Goal: Contribute content

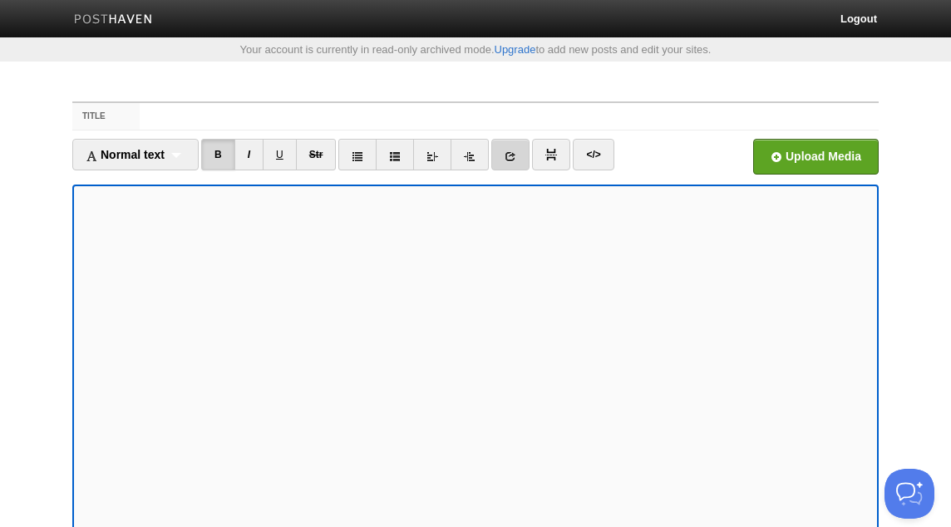
click at [516, 156] on icon at bounding box center [511, 156] width 12 height 12
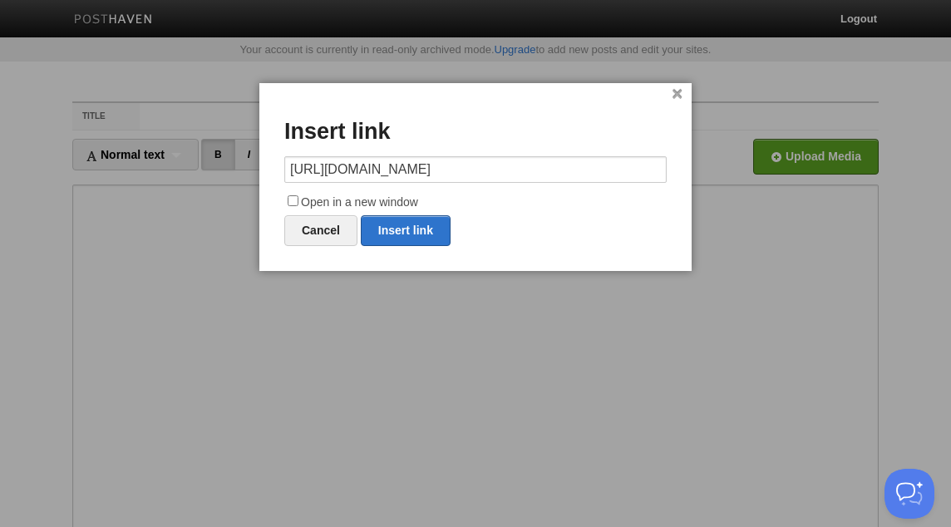
type input "https://x.com/AbuHakeemBilal/"
click at [419, 201] on label "Open in a new window" at bounding box center [475, 203] width 382 height 20
click at [298, 201] on input "Open in a new window" at bounding box center [293, 200] width 11 height 11
checkbox input "true"
click at [431, 234] on link "Insert link" at bounding box center [406, 230] width 90 height 31
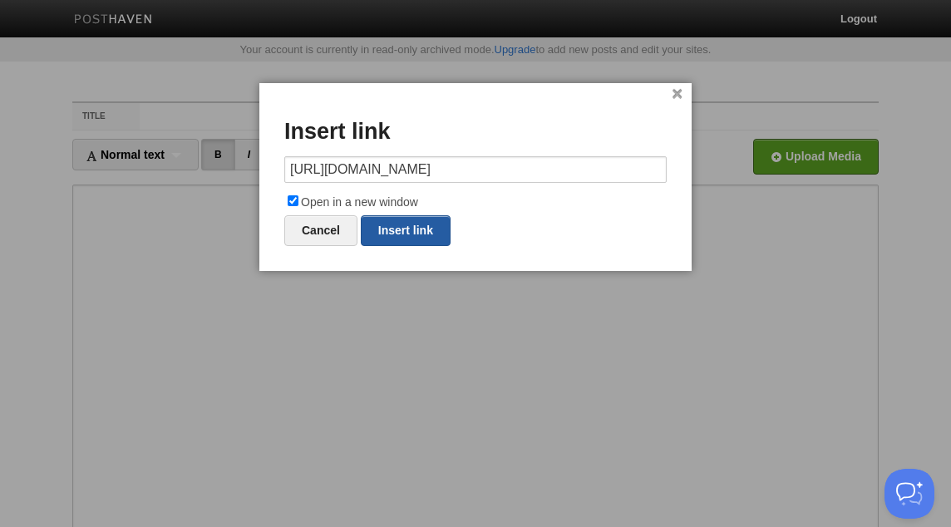
type input "https://"
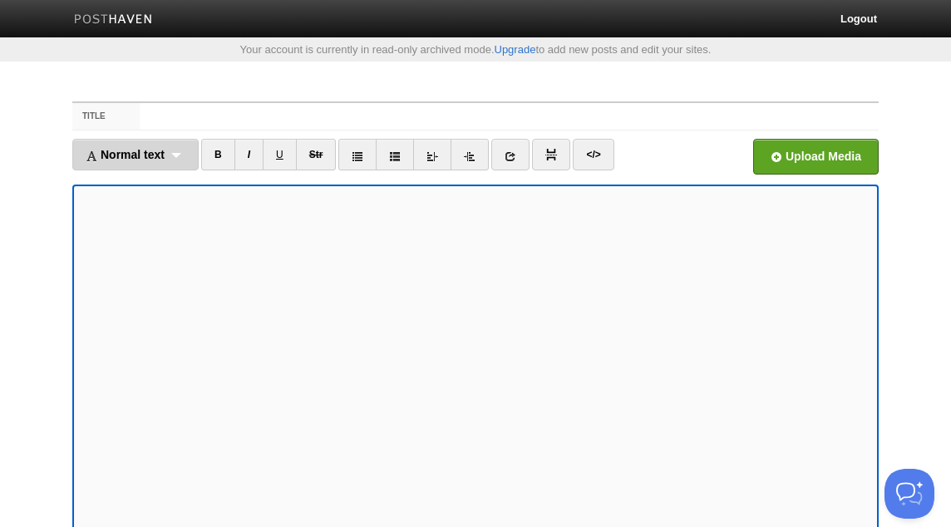
click at [185, 154] on div "Normal text Normal text Heading 1 Heading 2 Heading 3" at bounding box center [135, 155] width 126 height 32
click at [147, 190] on link "Normal text" at bounding box center [135, 191] width 125 height 25
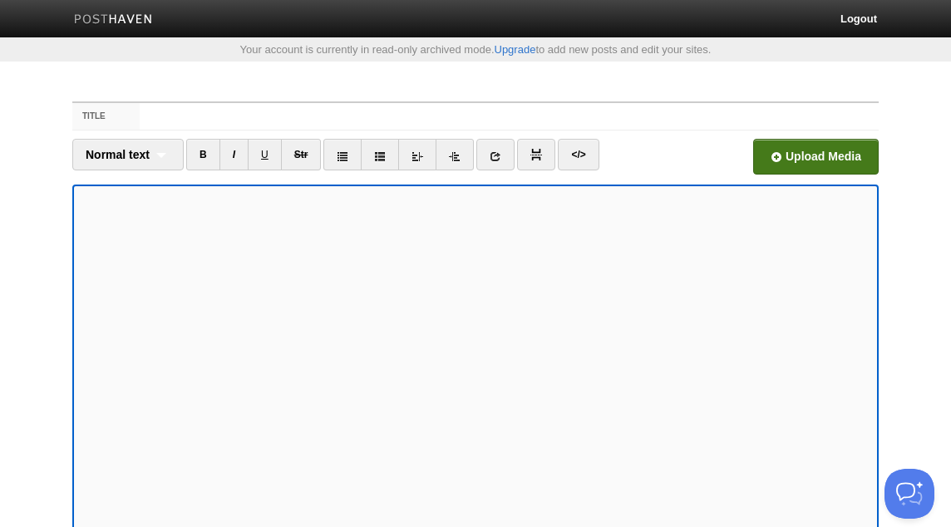
click at [762, 155] on input "file" at bounding box center [314, 161] width 1258 height 85
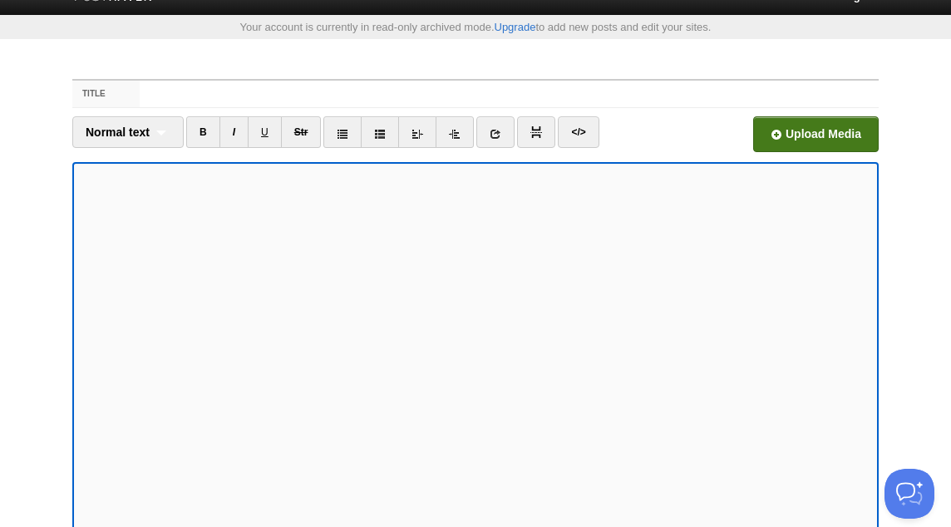
click at [836, 143] on input "file" at bounding box center [314, 138] width 1258 height 85
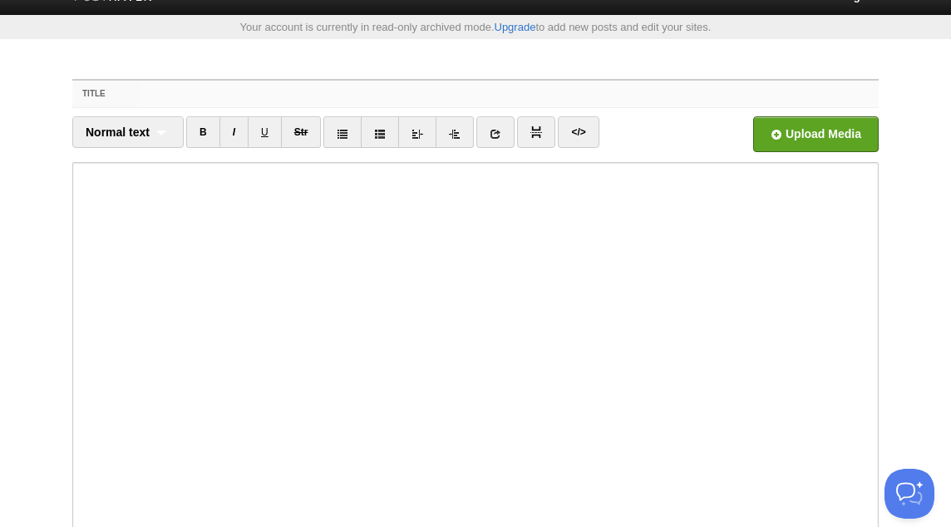
click at [165, 91] on input "Title" at bounding box center [509, 94] width 739 height 27
paste input "Destruction of the Idea of a Good Bid’ah! - Abu Hakeem Bilal Davis"
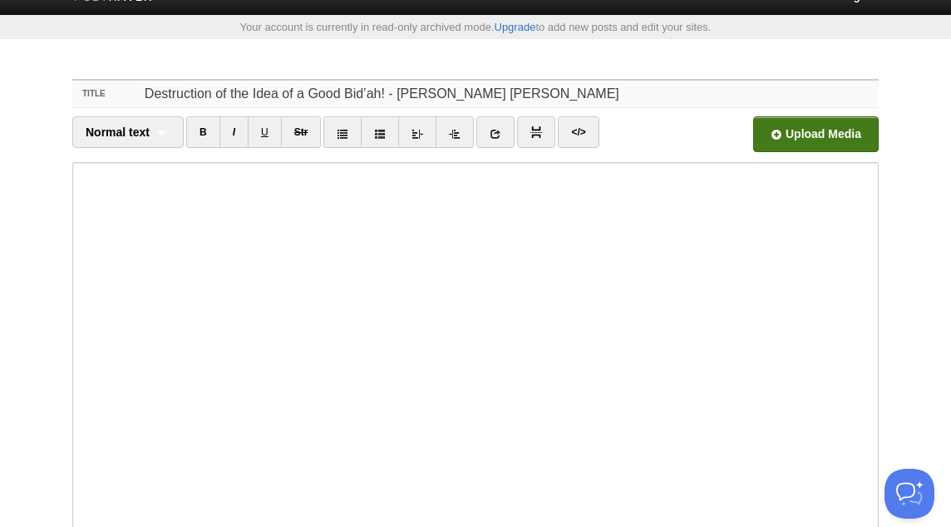
type input "Destruction of the Idea of a Good Bid’ah! - Abu Hakeem Bilal Davis"
click at [803, 140] on input "file" at bounding box center [314, 138] width 1258 height 85
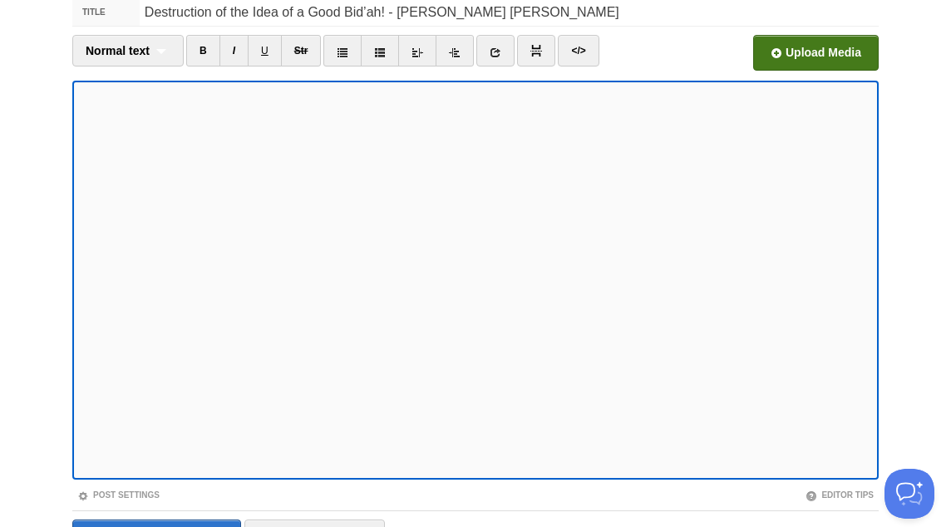
scroll to position [199, 0]
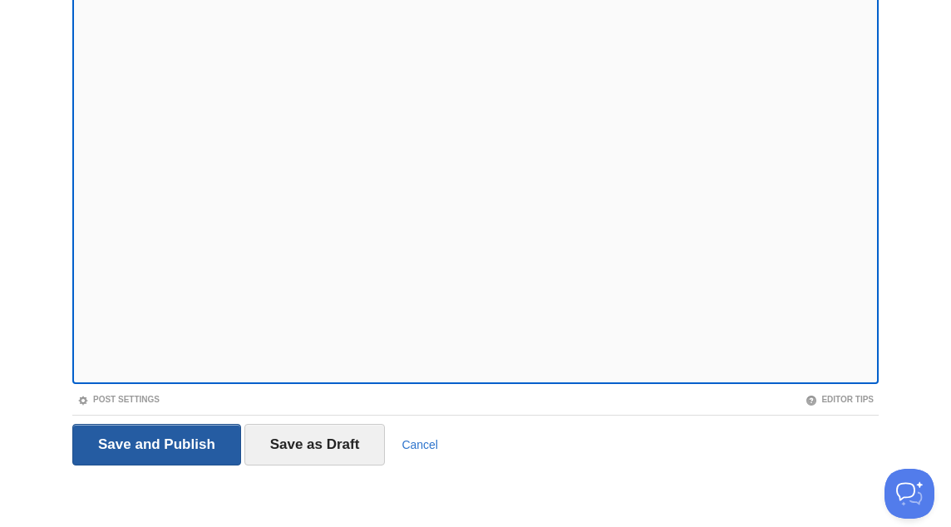
click at [185, 445] on input "Save and Publish" at bounding box center [156, 445] width 169 height 42
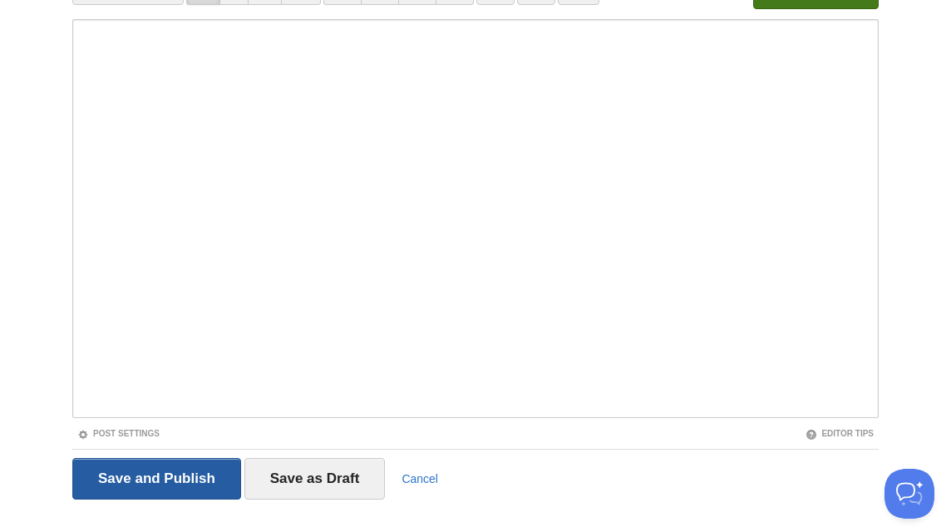
scroll to position [86, 0]
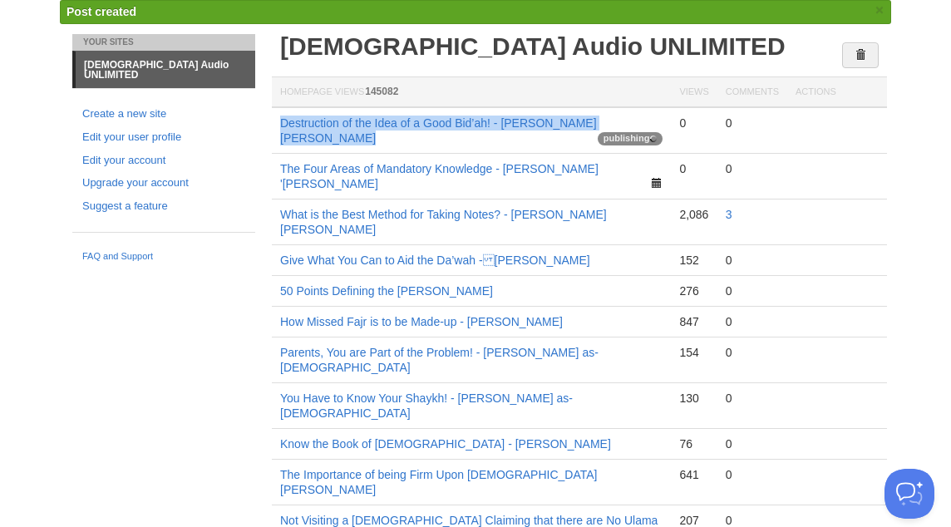
drag, startPoint x: 640, startPoint y: 124, endPoint x: 277, endPoint y: 120, distance: 363.3
click at [277, 120] on td "Destruction of the Idea of a Good Bid’ah! - Abu Hakeem Bilal Davis publishing" at bounding box center [471, 130] width 399 height 47
copy td "Destruction of the Idea of a Good Bid’ah! - Abu Hakeem Bilal Davis"
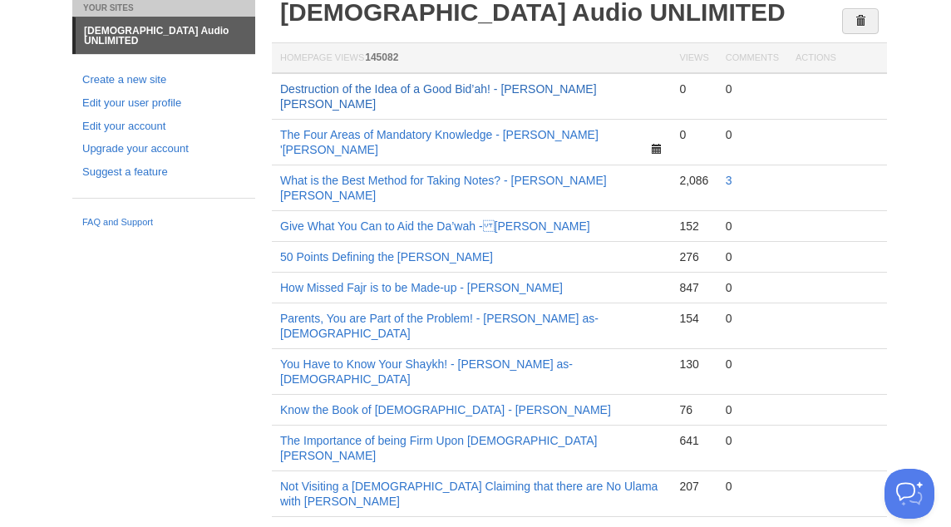
click at [425, 91] on link "Destruction of the Idea of a Good Bid’ah! - Abu Hakeem Bilal Davis" at bounding box center [438, 96] width 317 height 28
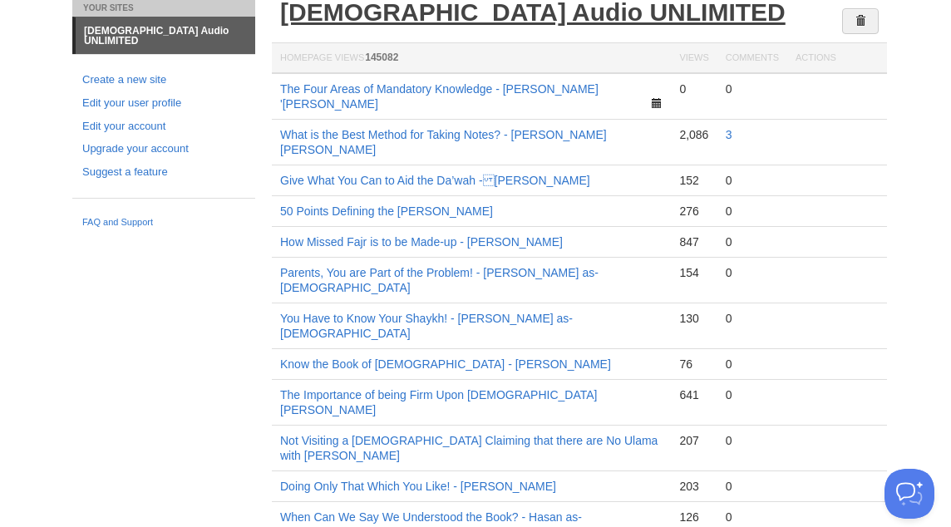
click at [394, 12] on link "[DEMOGRAPHIC_DATA] Audio UNLIMITED" at bounding box center [532, 11] width 505 height 27
click at [342, 17] on link "[DEMOGRAPHIC_DATA] Audio UNLIMITED" at bounding box center [532, 11] width 505 height 27
